Goal: Task Accomplishment & Management: Complete application form

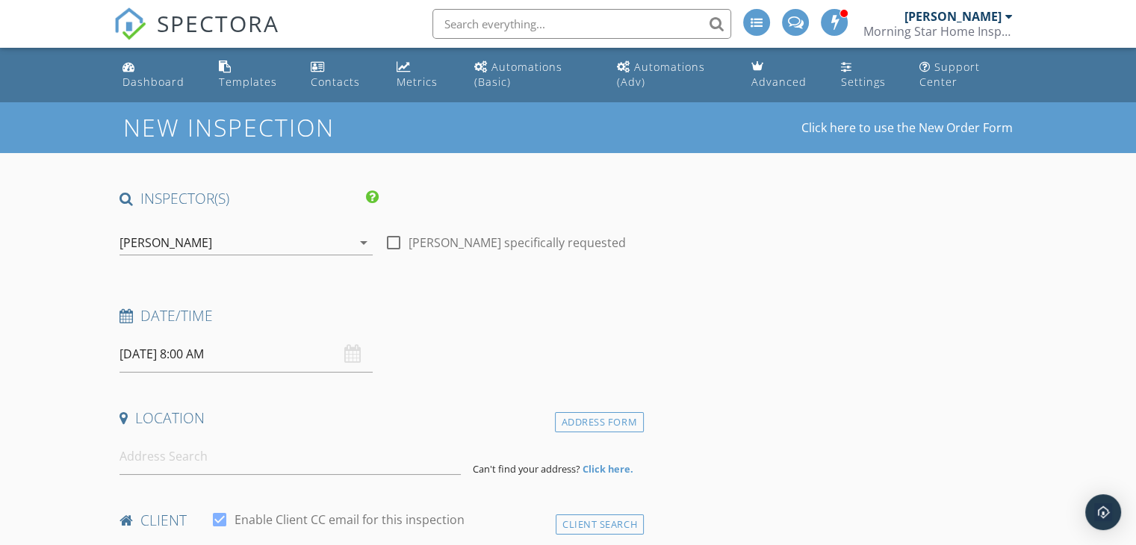
click at [282, 359] on input "09/29/2025 8:00 AM" at bounding box center [245, 354] width 253 height 37
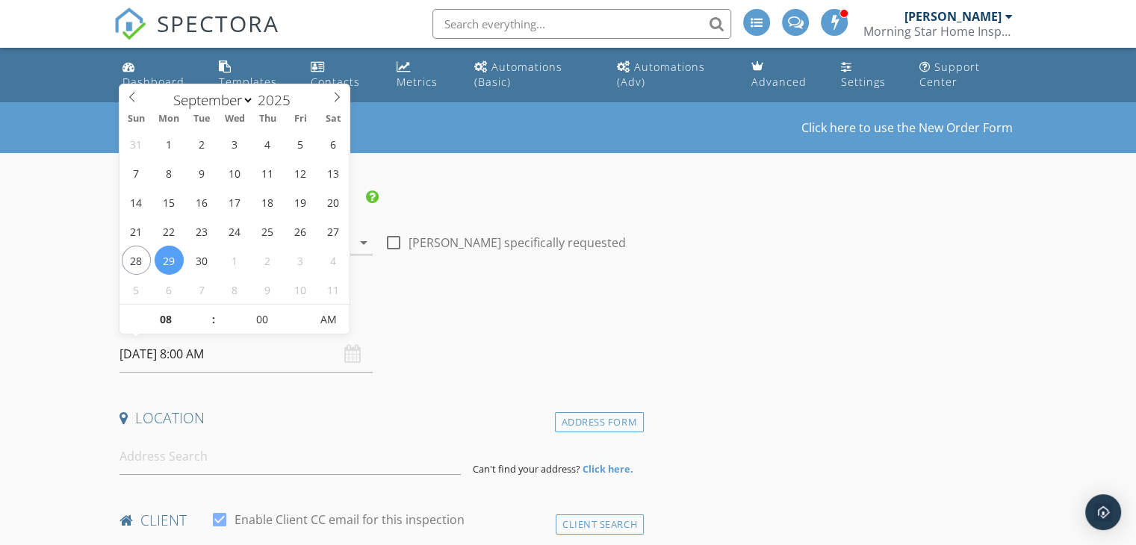
type input "09"
type input "09/29/2025 9:00 AM"
click at [206, 315] on span at bounding box center [206, 312] width 10 height 15
type input "10"
type input "[DATE] 10:00 AM"
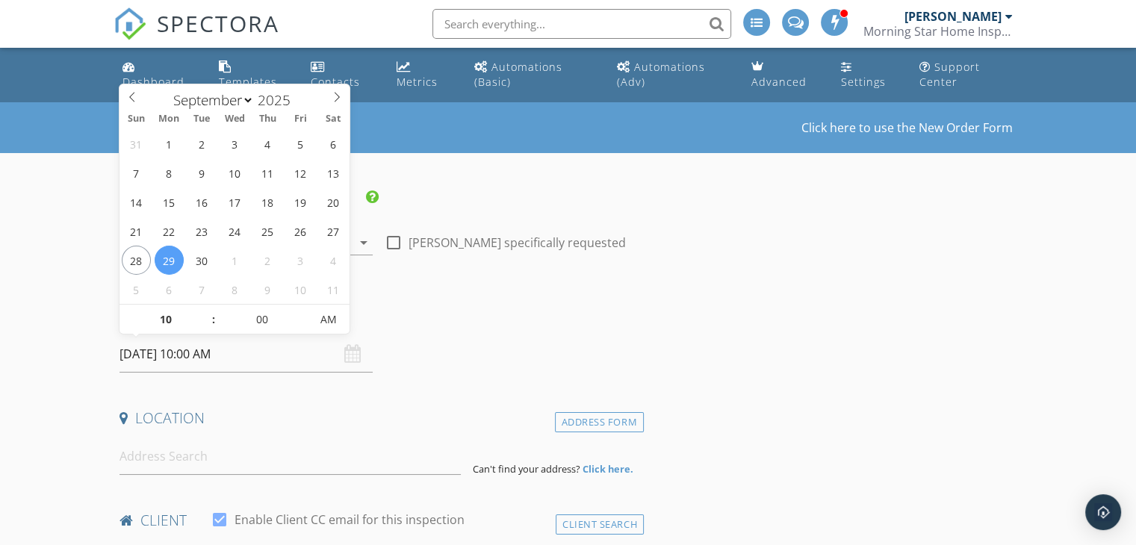
click at [206, 315] on span at bounding box center [206, 312] width 10 height 15
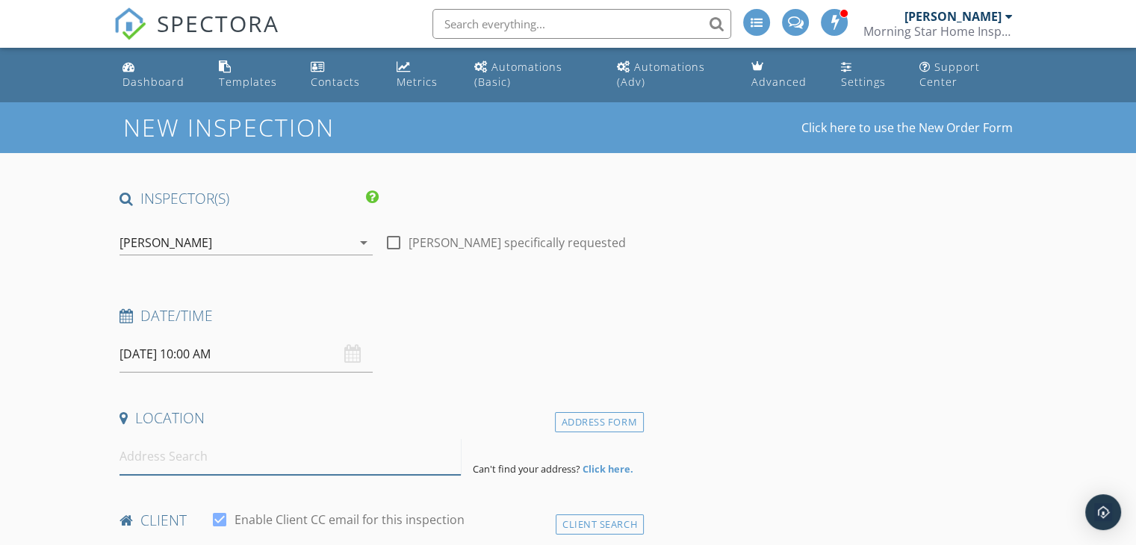
click at [236, 461] on input at bounding box center [289, 456] width 341 height 37
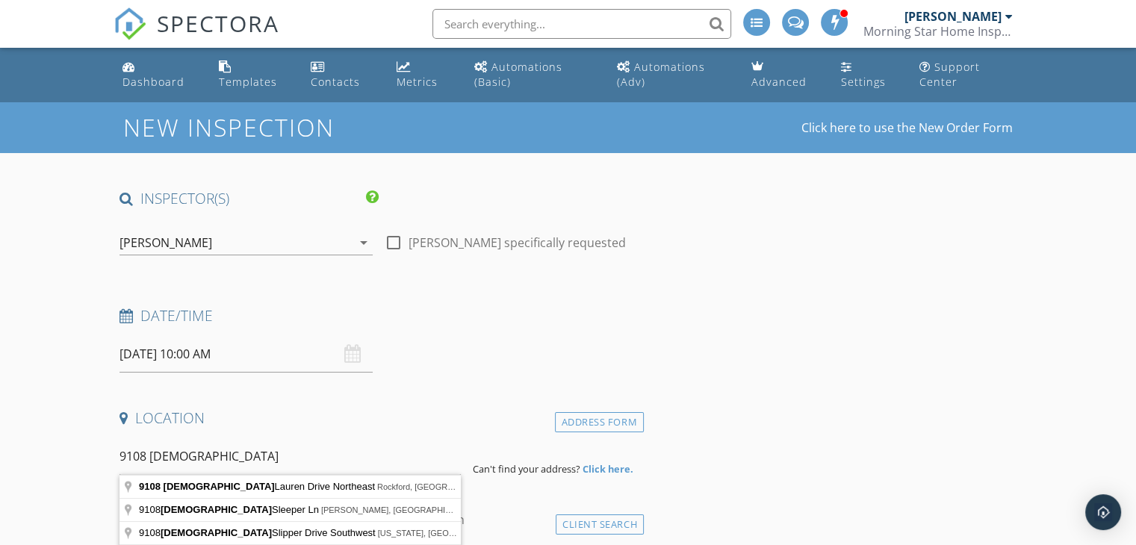
type input "9108 Lady Lauren Drive Northeast, Rockford, MI, USA"
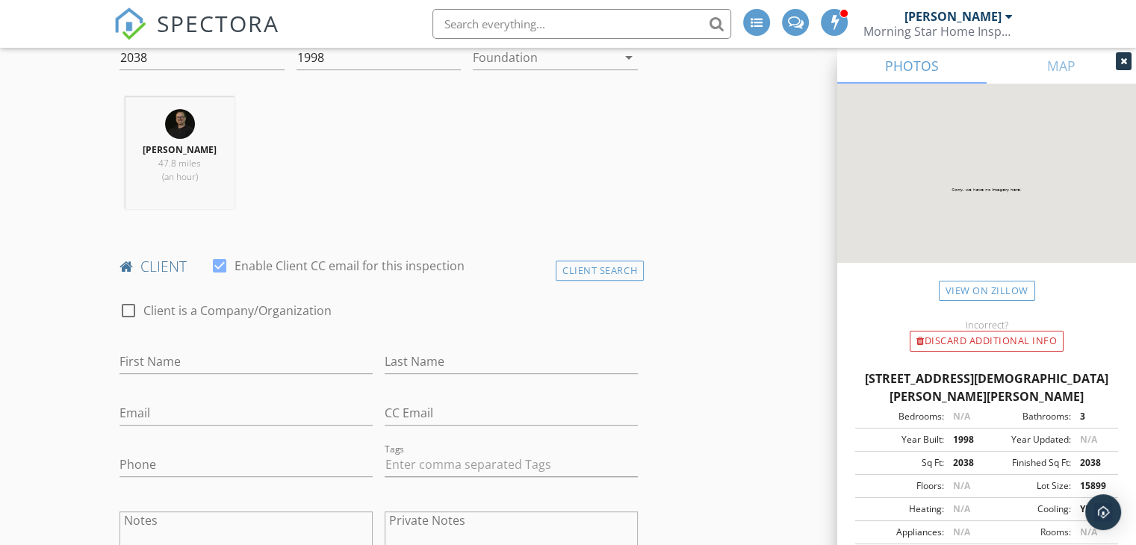
scroll to position [597, 0]
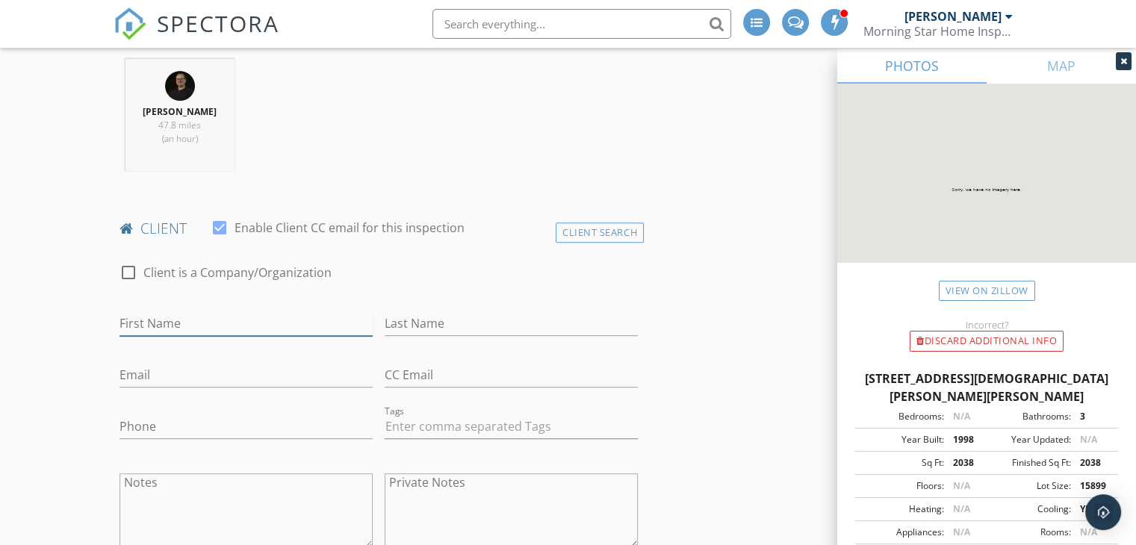
click at [227, 320] on input "First Name" at bounding box center [245, 323] width 253 height 25
type input "Lucy"
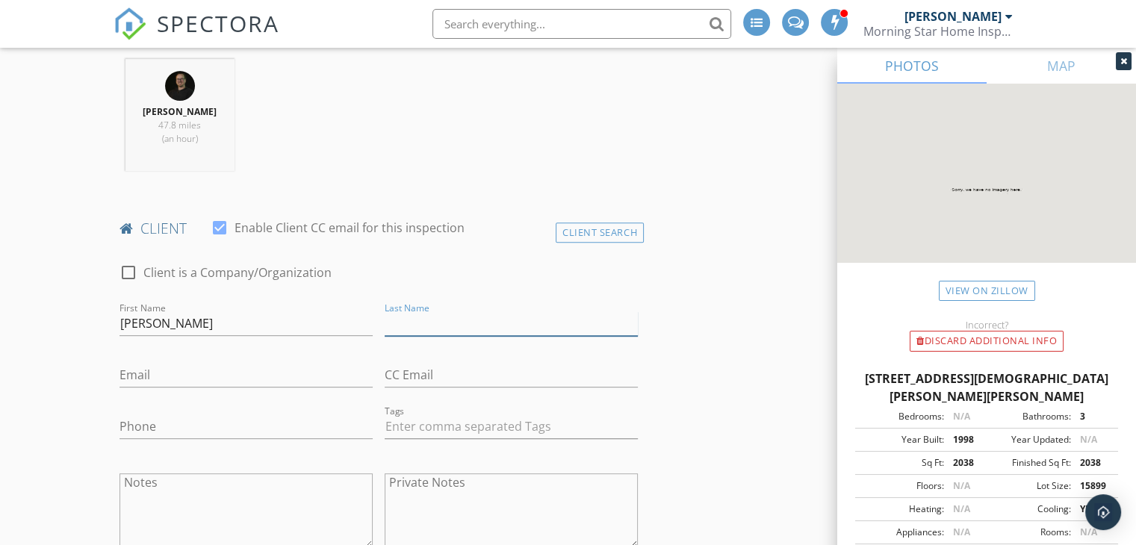
click at [440, 317] on input "Last Name" at bounding box center [510, 323] width 253 height 25
type input "Dungerow"
click at [240, 369] on input "Email" at bounding box center [245, 375] width 253 height 25
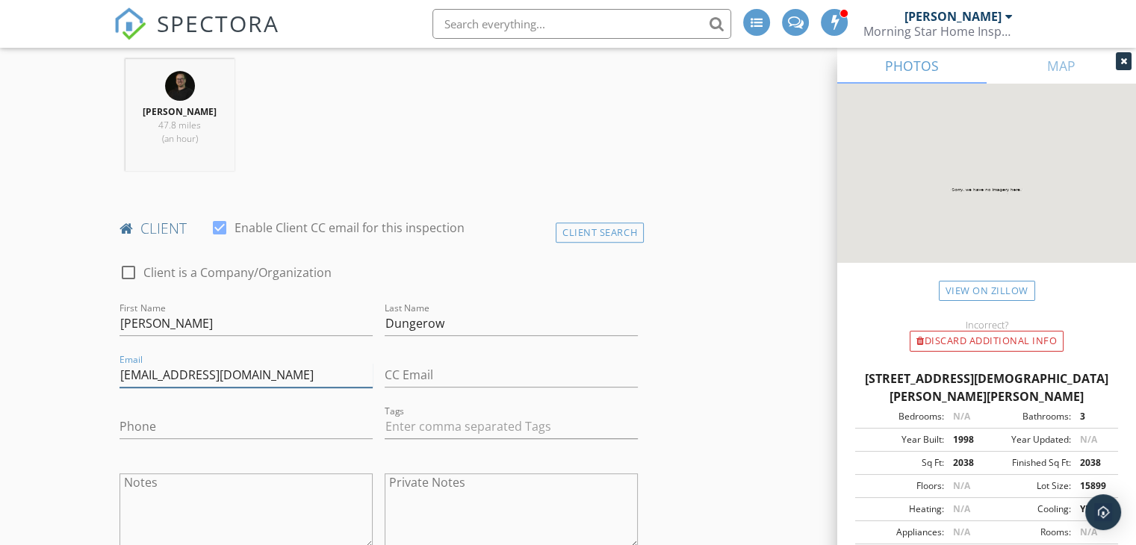
type input "lucydungerow@gmail.com"
click at [243, 425] on input "Phone" at bounding box center [245, 426] width 253 height 25
type input "989-277-8691"
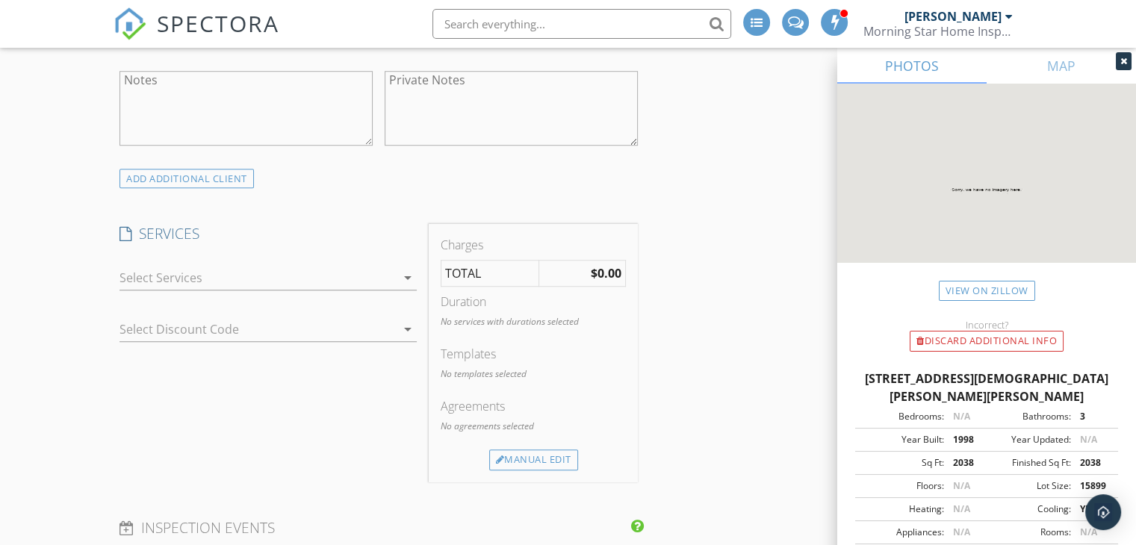
scroll to position [1045, 0]
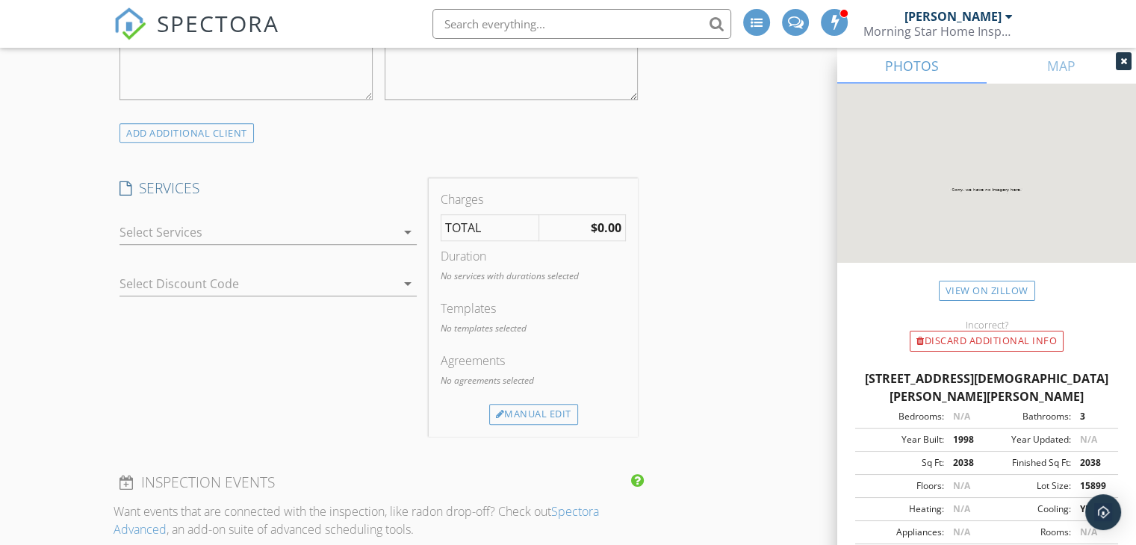
click at [411, 231] on icon "arrow_drop_down" at bounding box center [408, 232] width 18 height 18
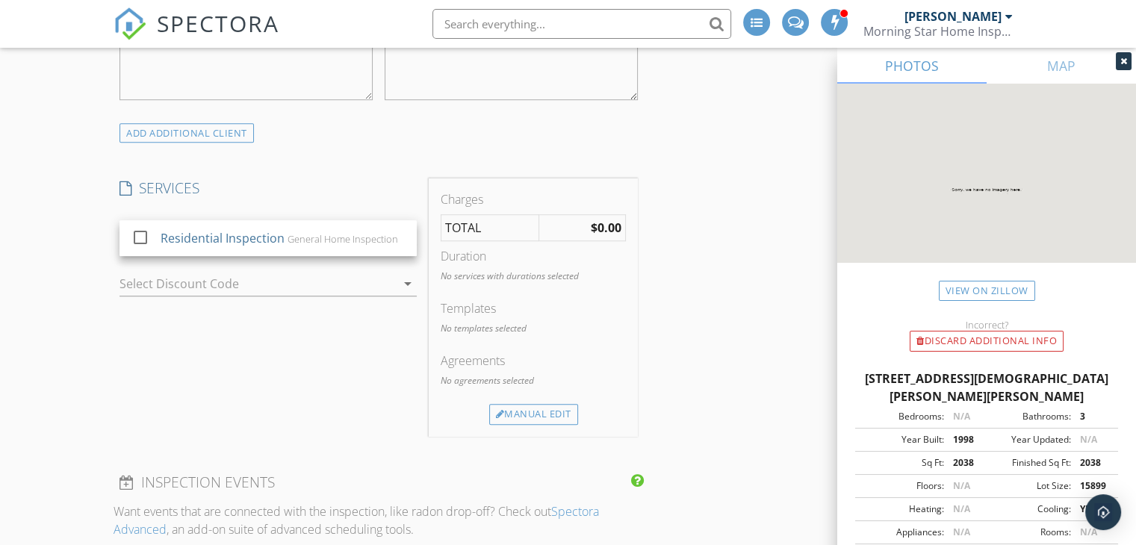
click at [244, 238] on div "Residential Inspection" at bounding box center [223, 238] width 124 height 18
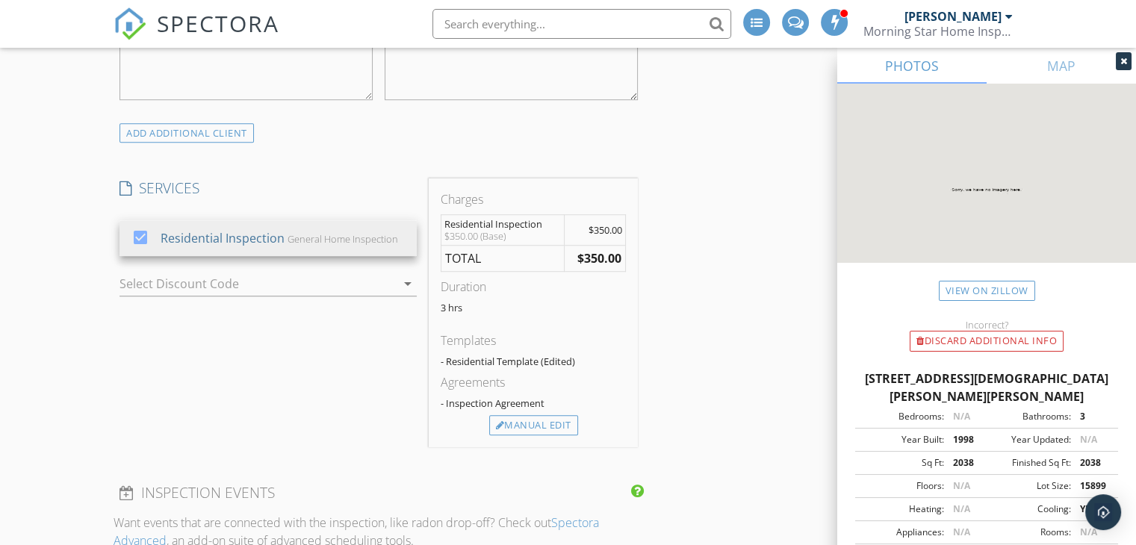
click at [536, 420] on div "Manual Edit" at bounding box center [533, 425] width 89 height 21
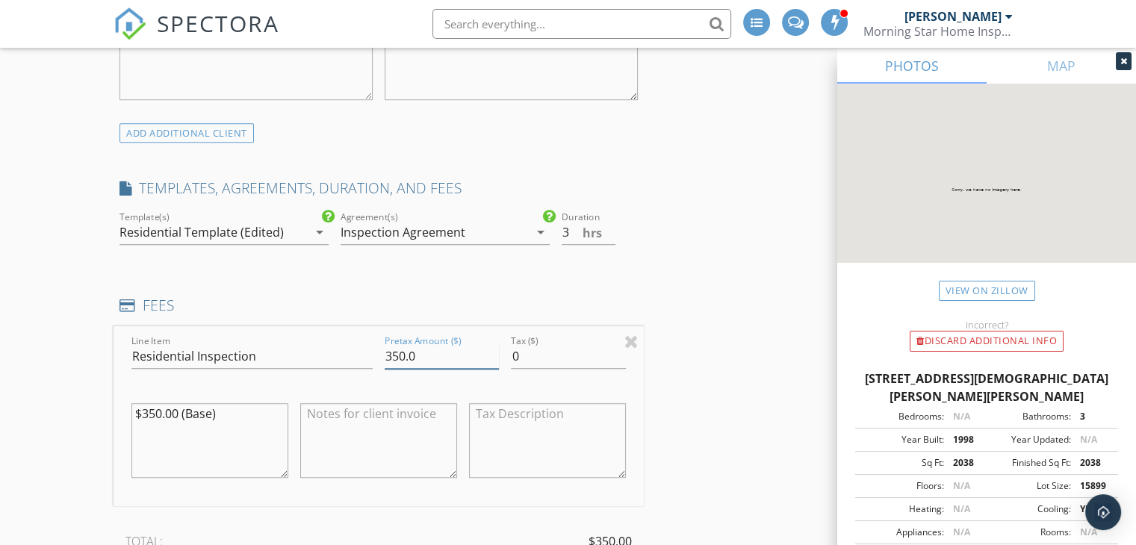
click at [392, 350] on input "350.0" at bounding box center [441, 356] width 114 height 25
type input "450.0"
click at [149, 410] on textarea "$350.00 (Base)" at bounding box center [209, 440] width 157 height 75
drag, startPoint x: 242, startPoint y: 413, endPoint x: 69, endPoint y: 406, distance: 173.3
click at [69, 406] on div "New Inspection Click here to use the New Order Form INSPECTOR(S) check_box Isaa…" at bounding box center [568, 526] width 1136 height 2939
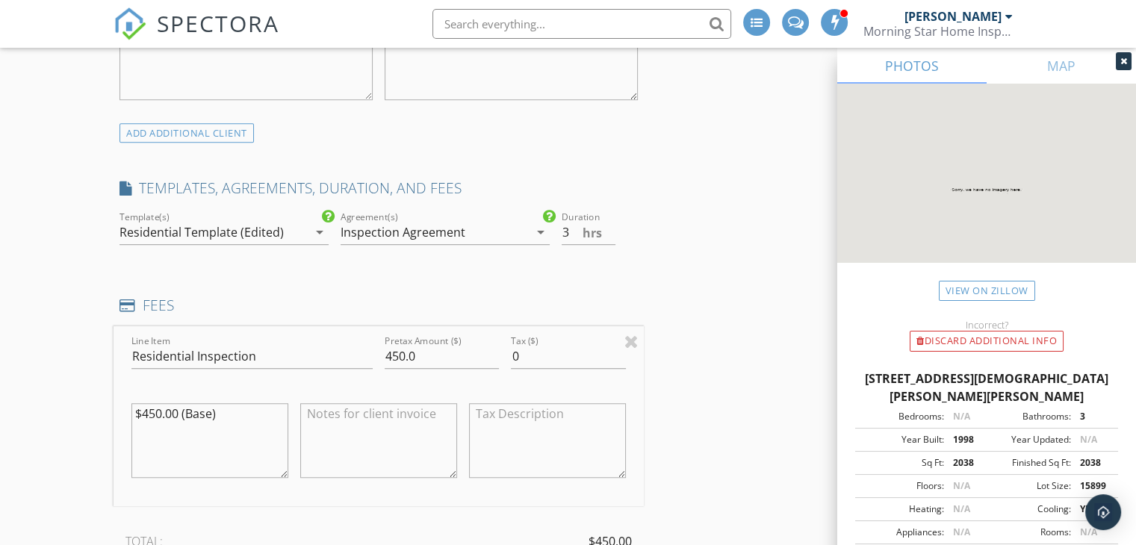
type textarea "$450.00 (Base)"
click at [369, 420] on textarea at bounding box center [378, 440] width 157 height 75
paste textarea "$450.00 (Base)"
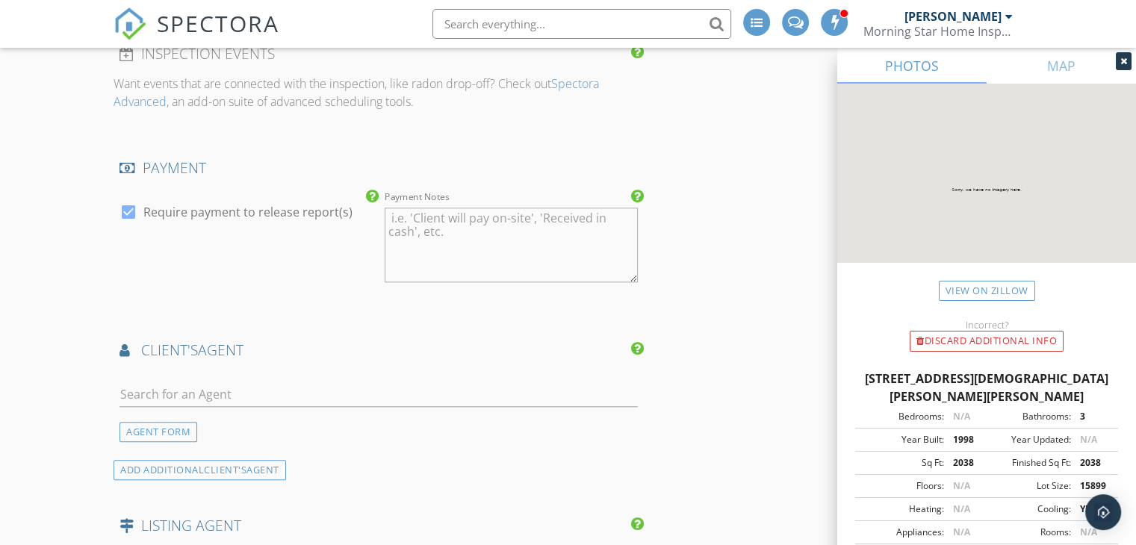
scroll to position [1642, 0]
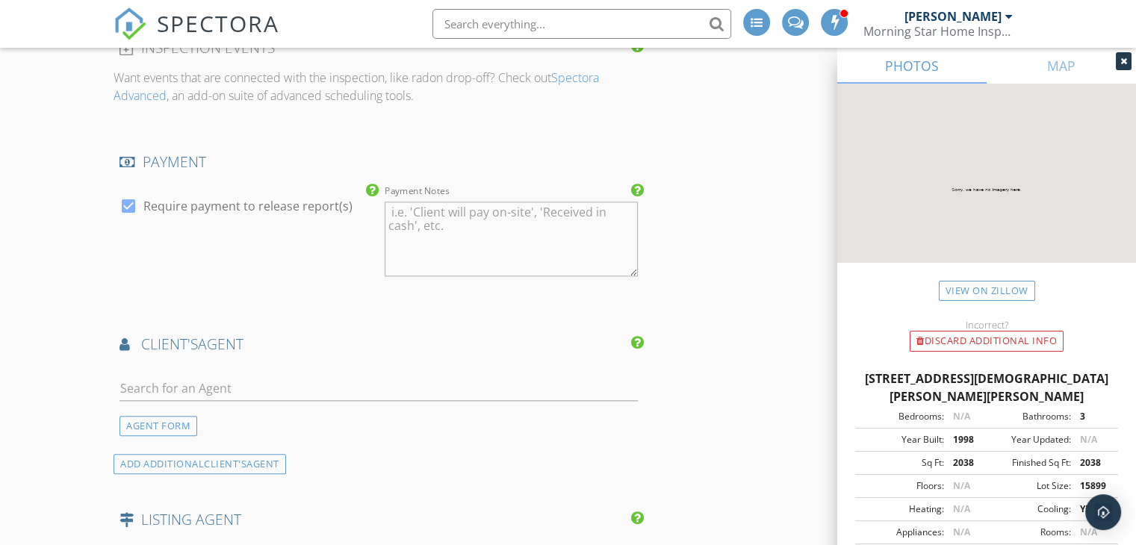
type textarea "$450.00 (Base)"
click at [315, 377] on input "text" at bounding box center [378, 388] width 518 height 25
type input "sky"
click at [267, 427] on li "Skylar Pratt" at bounding box center [378, 422] width 517 height 42
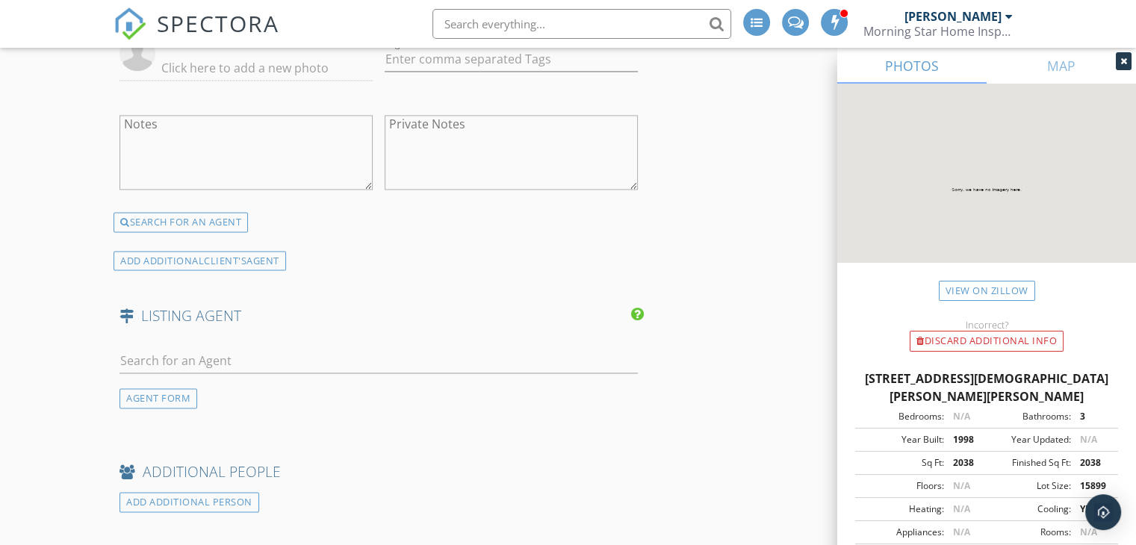
scroll to position [2165, 0]
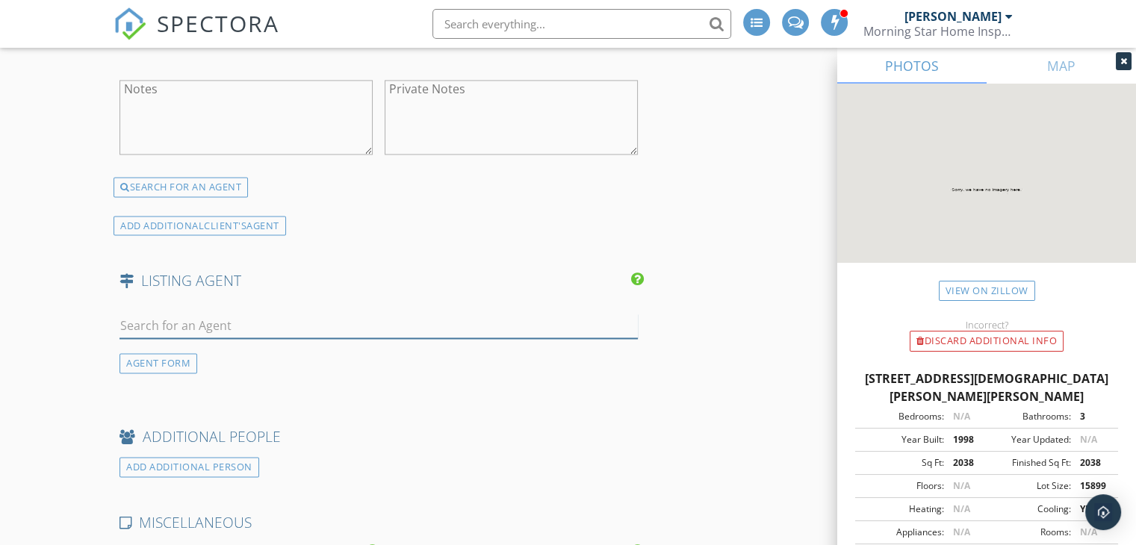
click at [469, 324] on input "text" at bounding box center [378, 326] width 518 height 25
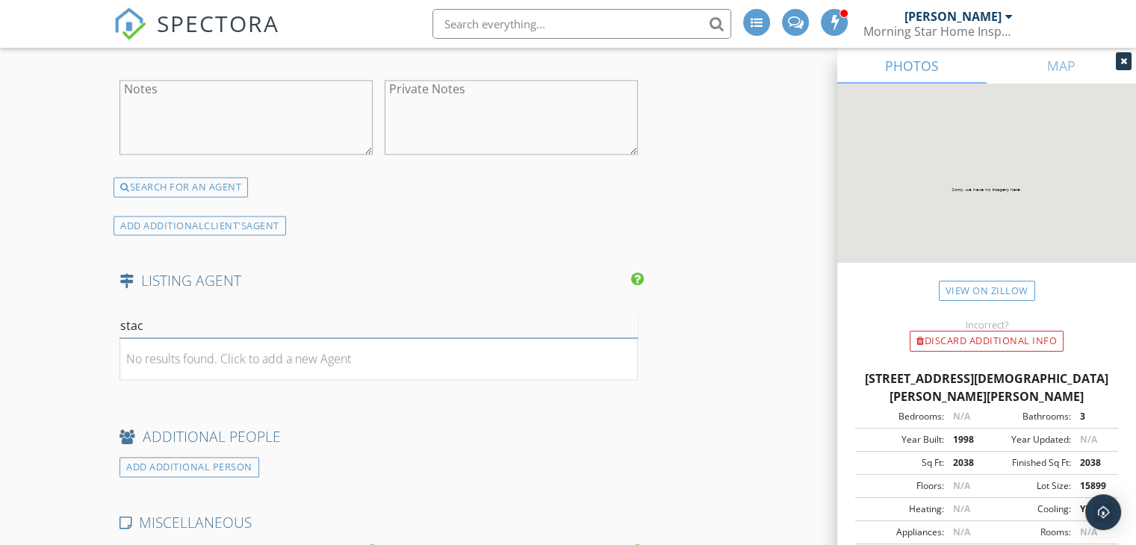
type input "stac"
click at [426, 352] on li "No results found. Click to add a new Agent" at bounding box center [378, 359] width 517 height 42
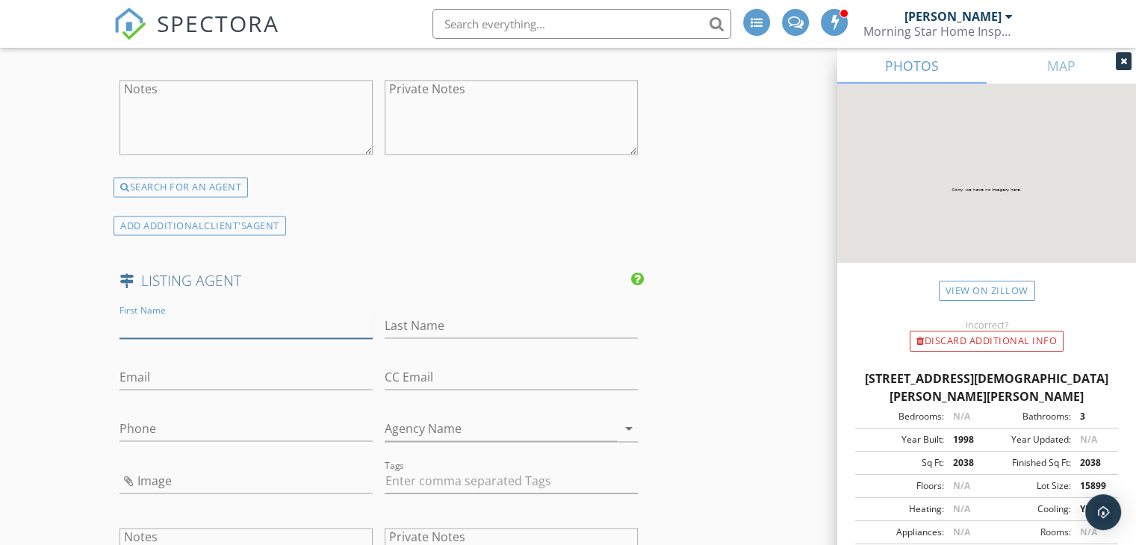
click at [245, 316] on input "First Name" at bounding box center [245, 326] width 253 height 25
type input "Stacey"
click at [470, 317] on input "Last Name" at bounding box center [510, 326] width 253 height 25
type input "Morea"
click at [235, 371] on input "Email" at bounding box center [245, 377] width 253 height 25
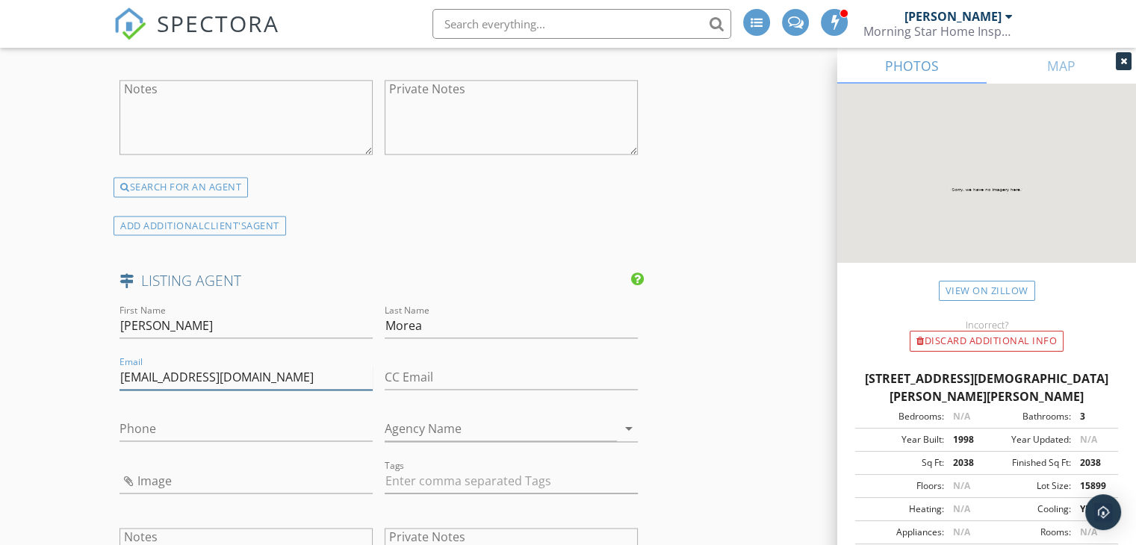
type input "[EMAIL_ADDRESS][DOMAIN_NAME]"
click at [260, 423] on input "Phone" at bounding box center [245, 429] width 253 height 25
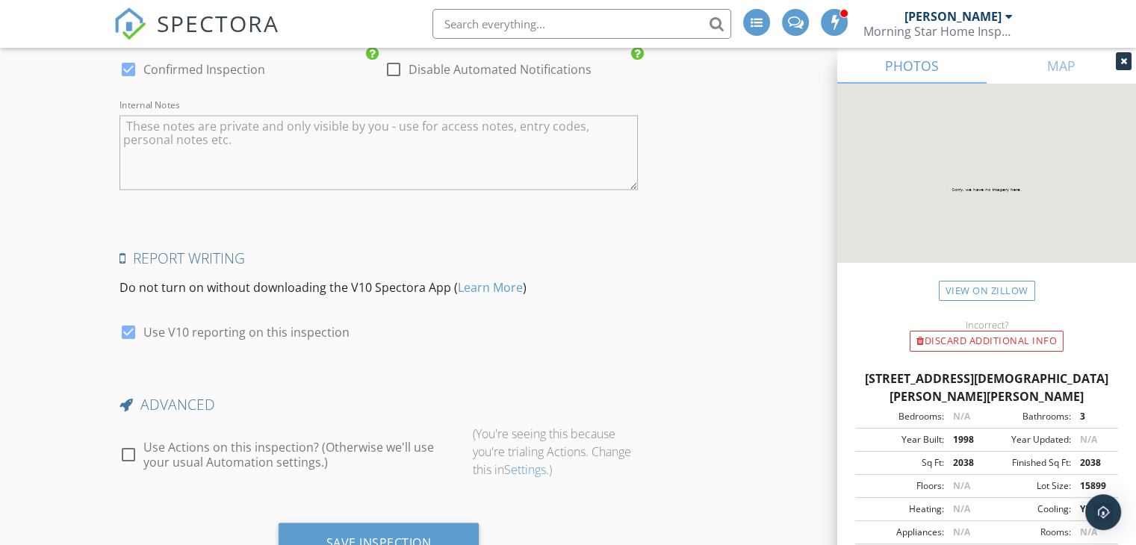
scroll to position [3064, 0]
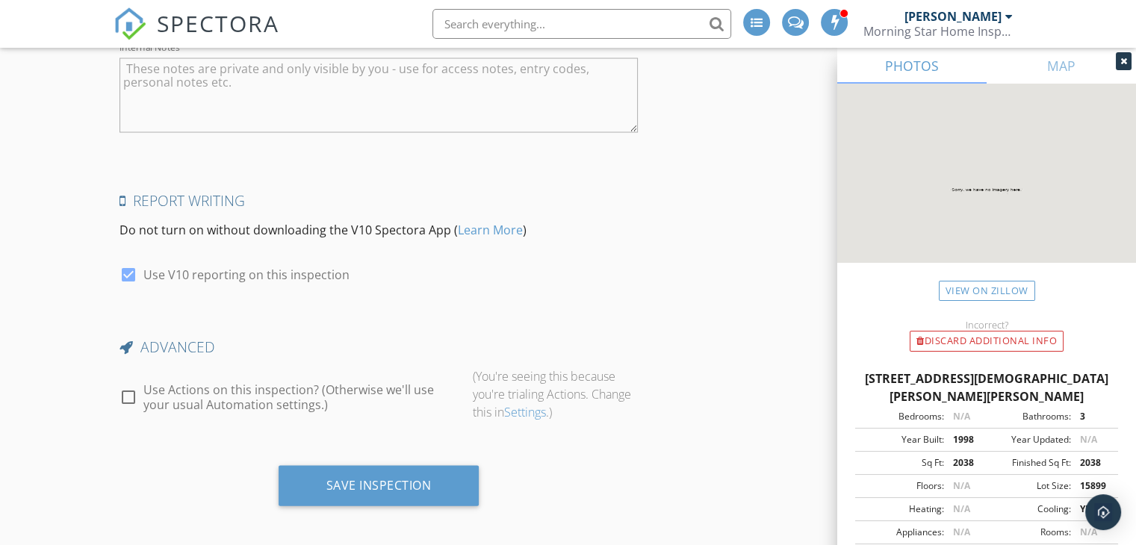
type input "[PHONE_NUMBER]"
click at [373, 483] on div "Save Inspection" at bounding box center [378, 485] width 105 height 15
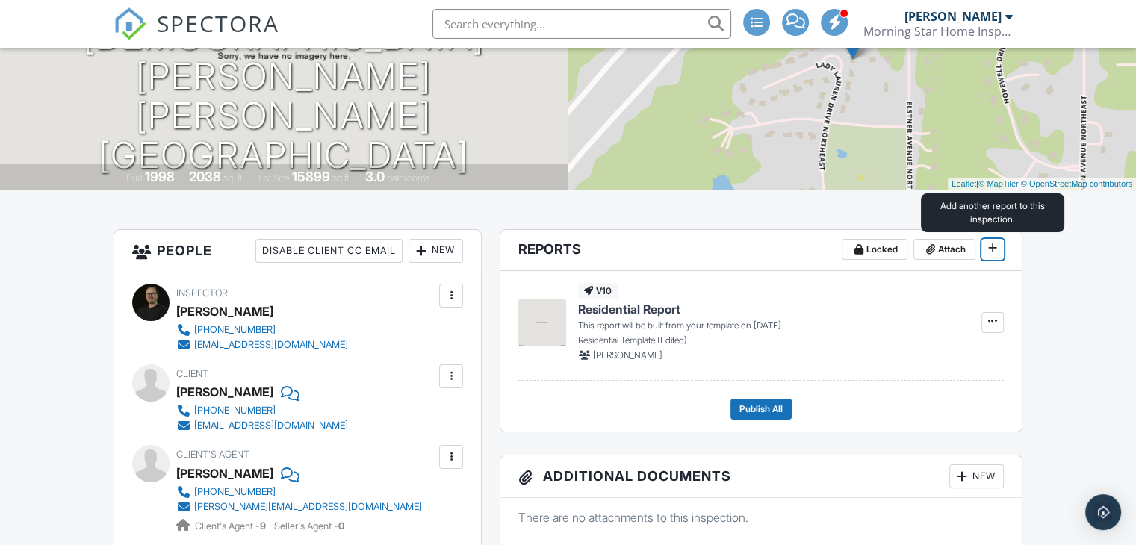
click at [994, 249] on icon at bounding box center [992, 248] width 9 height 10
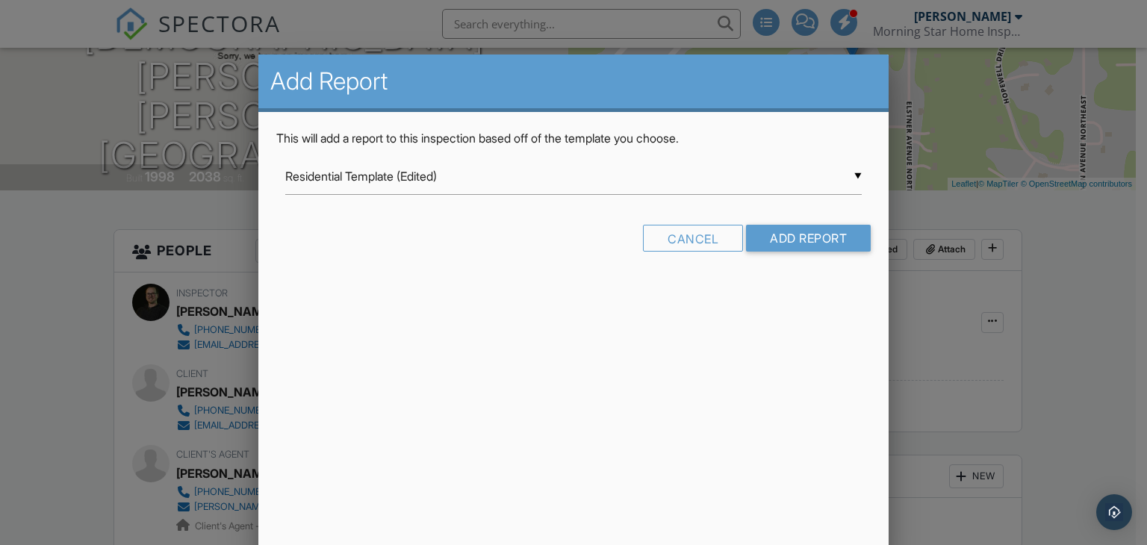
click at [694, 183] on div "▼ Residential Template (Edited) Residential Template (Edited) Room-by-Room Resi…" at bounding box center [573, 176] width 577 height 37
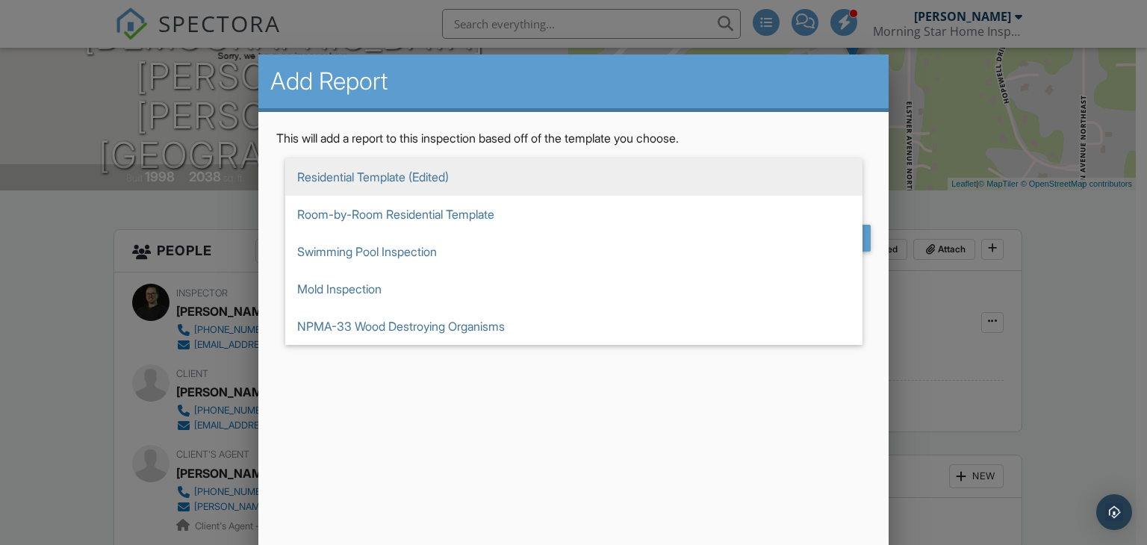
click at [402, 326] on span "NPMA-33 Wood Destroying Organisms" at bounding box center [573, 326] width 577 height 37
type input "NPMA-33 Wood Destroying Organisms"
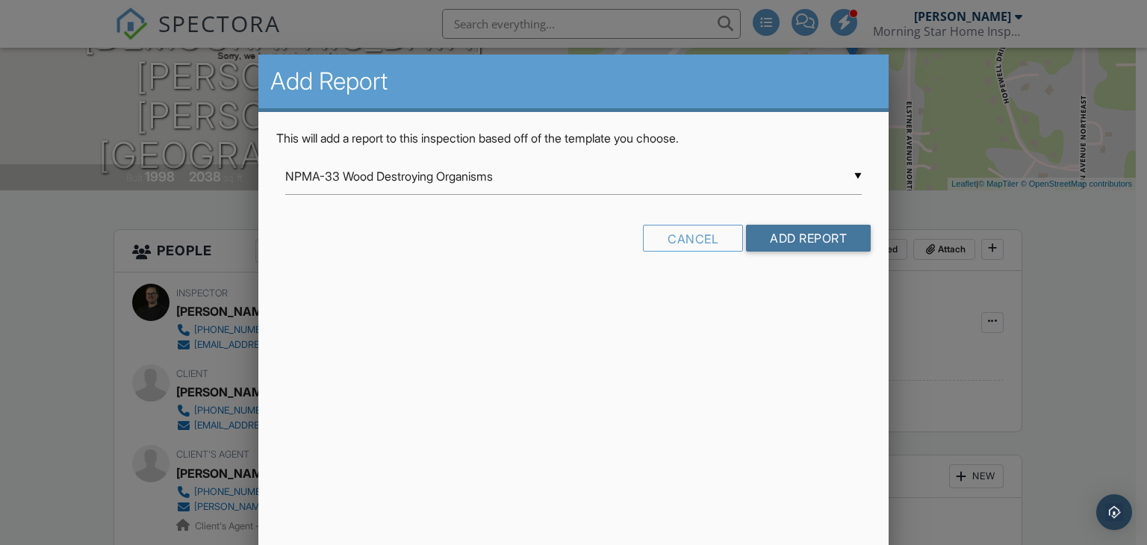
click at [829, 246] on input "Add Report" at bounding box center [808, 238] width 125 height 27
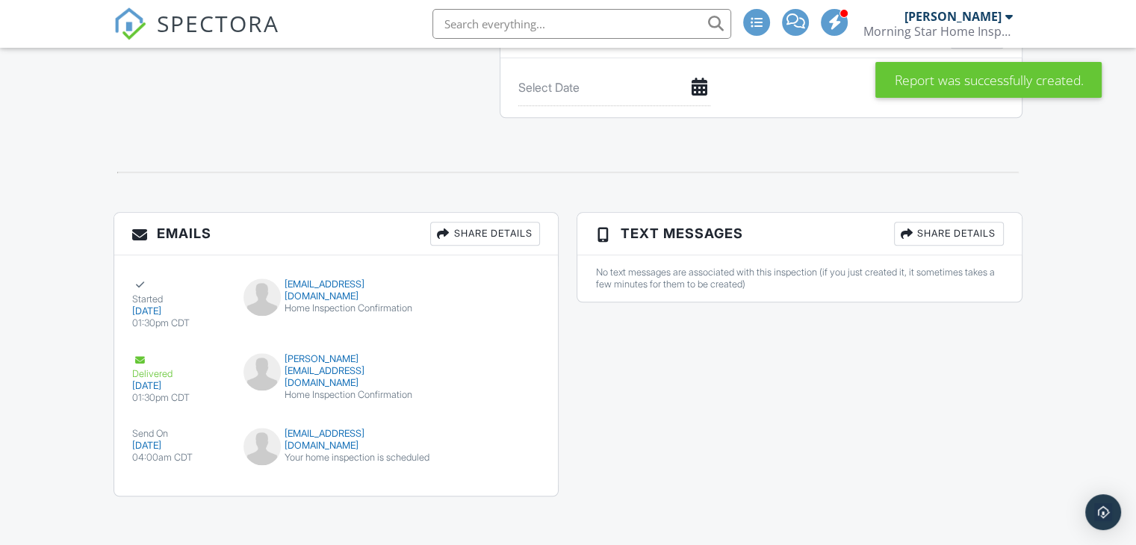
scroll to position [1620, 0]
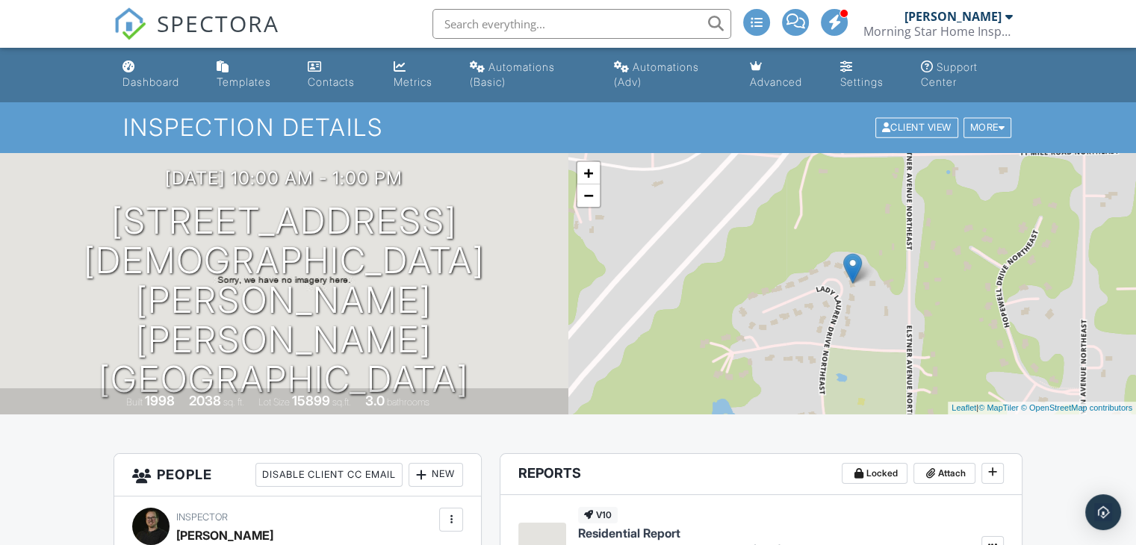
click at [160, 88] on link "Dashboard" at bounding box center [157, 75] width 82 height 43
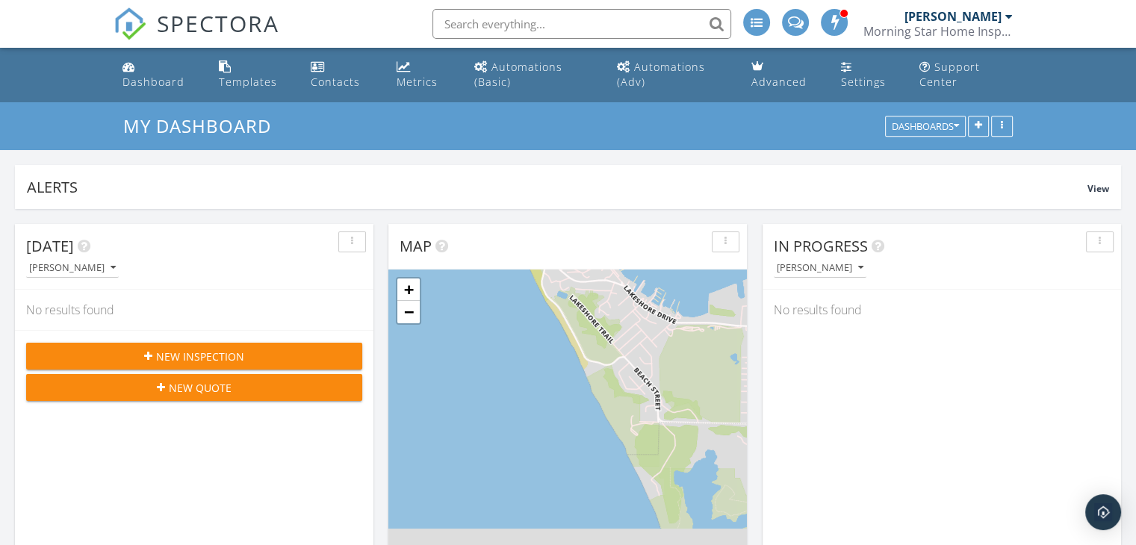
click at [424, 75] on div "Metrics" at bounding box center [416, 82] width 41 height 14
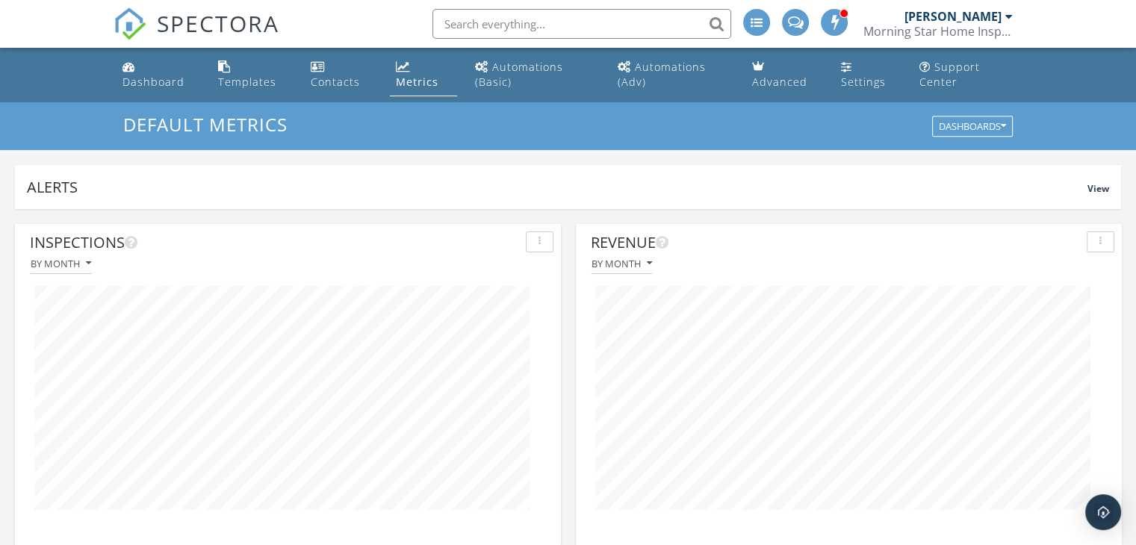
click at [157, 78] on div "Dashboard" at bounding box center [153, 82] width 62 height 14
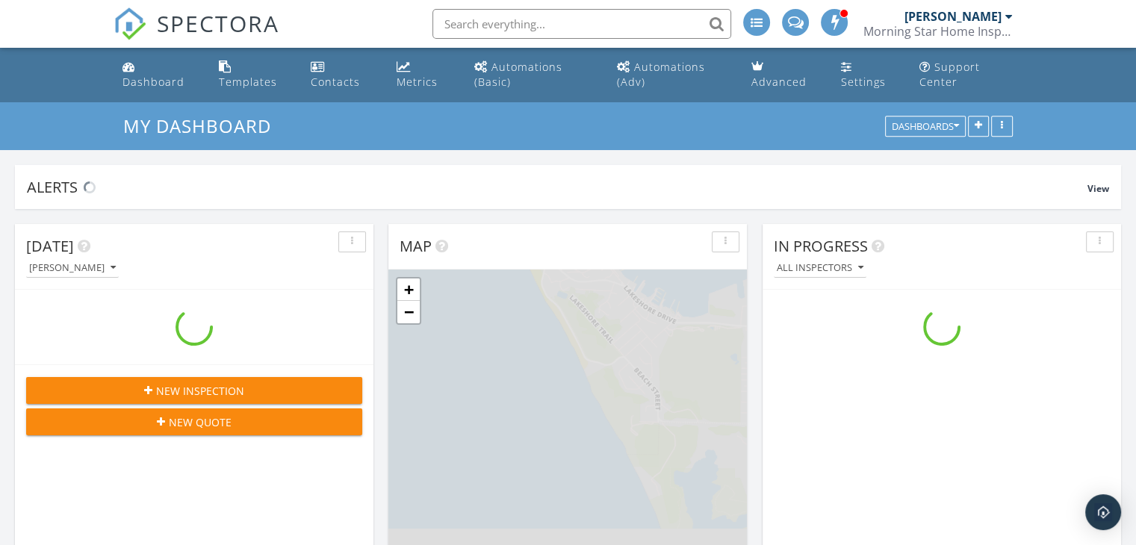
scroll to position [1382, 1159]
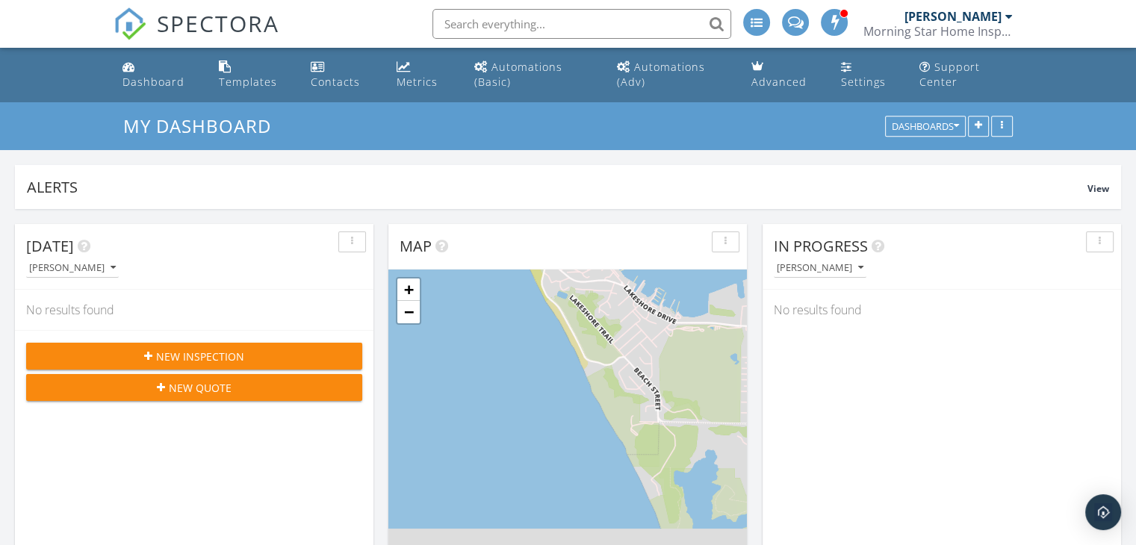
click at [418, 83] on div "Metrics" at bounding box center [416, 82] width 41 height 14
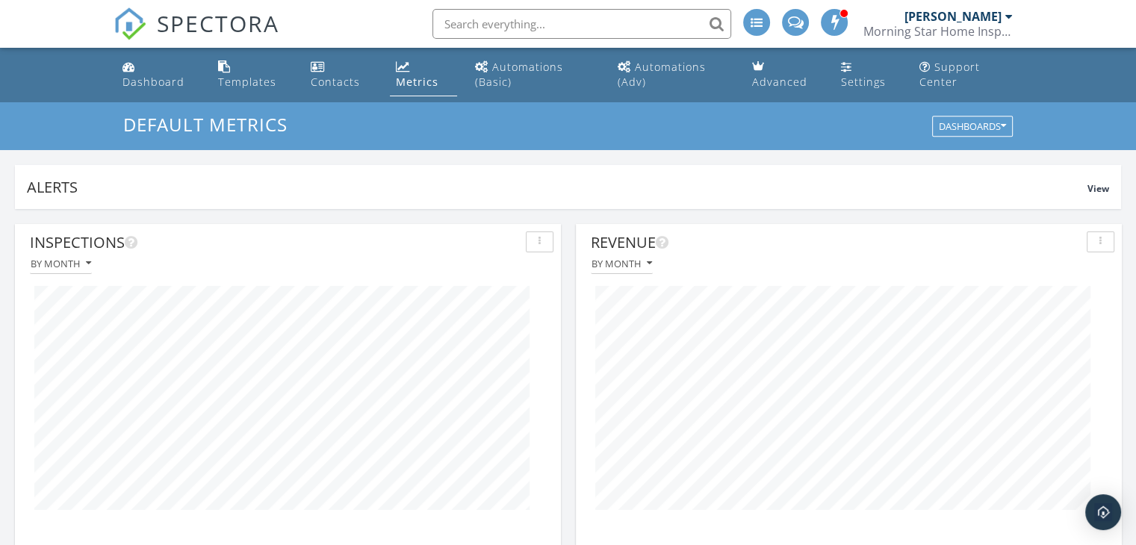
click at [169, 81] on div "Dashboard" at bounding box center [153, 82] width 62 height 14
